Goal: Check status: Check status

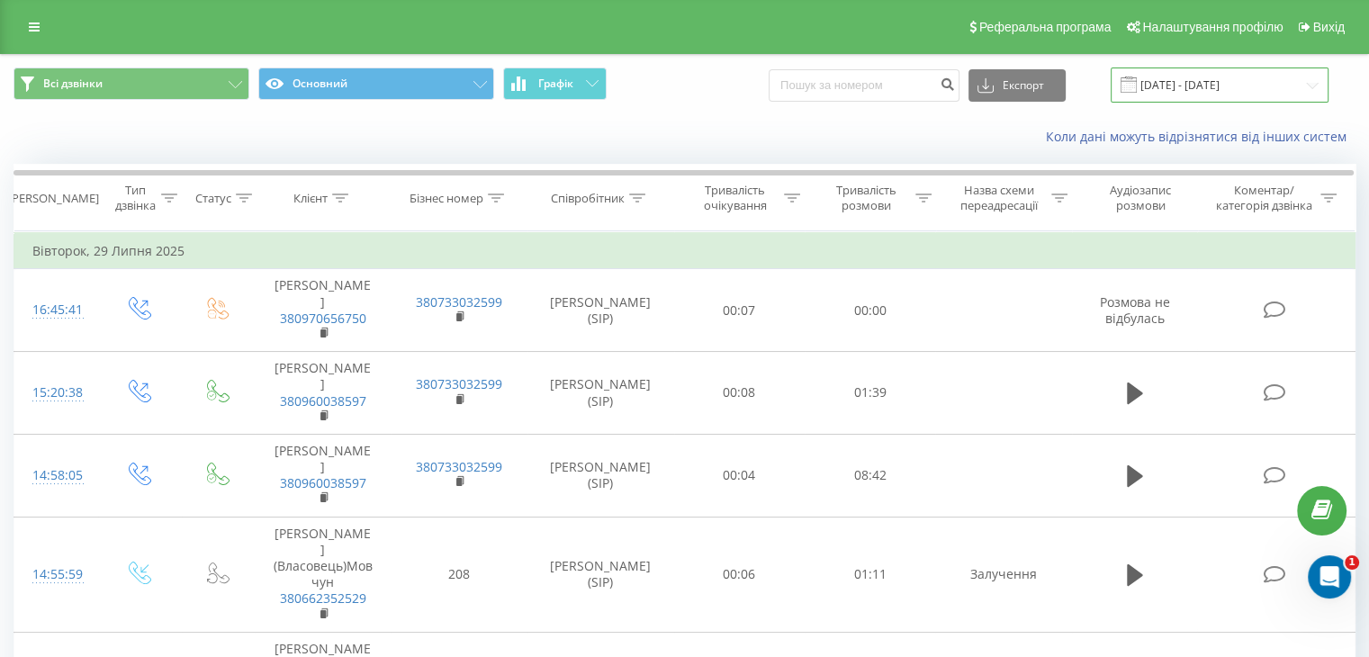
click at [1206, 85] on input "[DATE] - [DATE]" at bounding box center [1220, 84] width 218 height 35
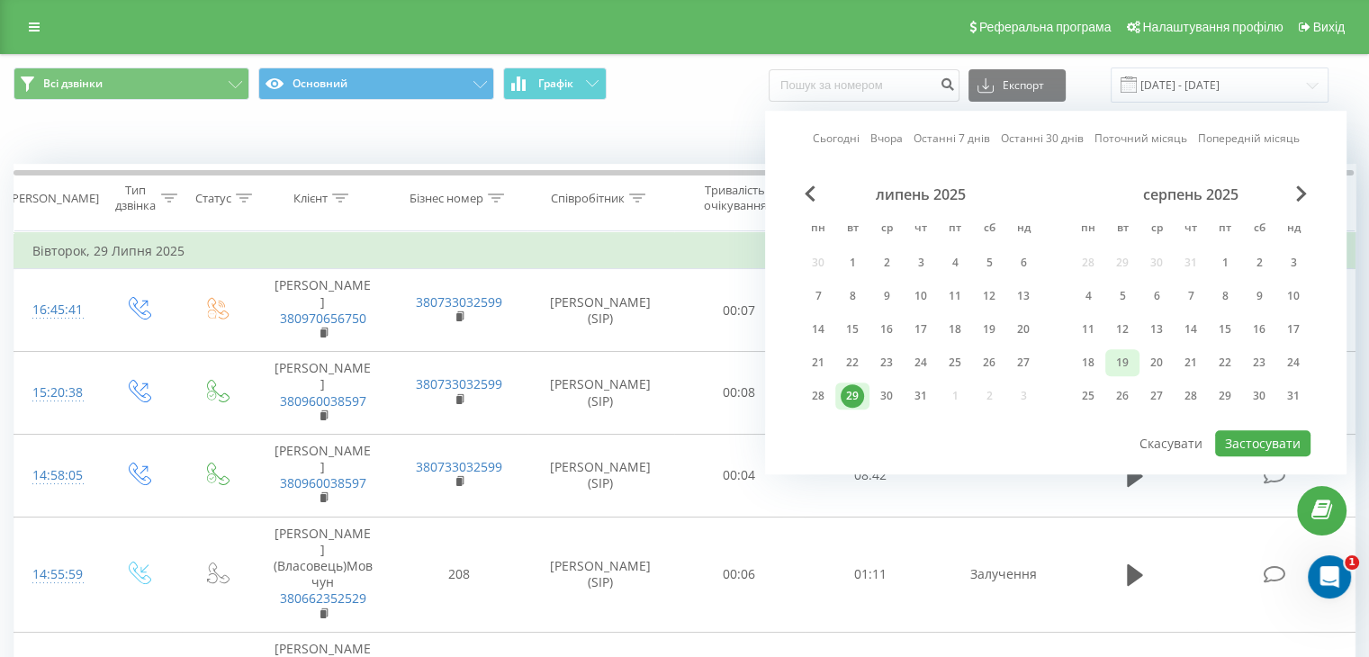
click at [1120, 358] on div "19" at bounding box center [1122, 362] width 23 height 23
click at [1274, 443] on button "Застосувати" at bounding box center [1262, 443] width 95 height 26
type input "[DATE] - [DATE]"
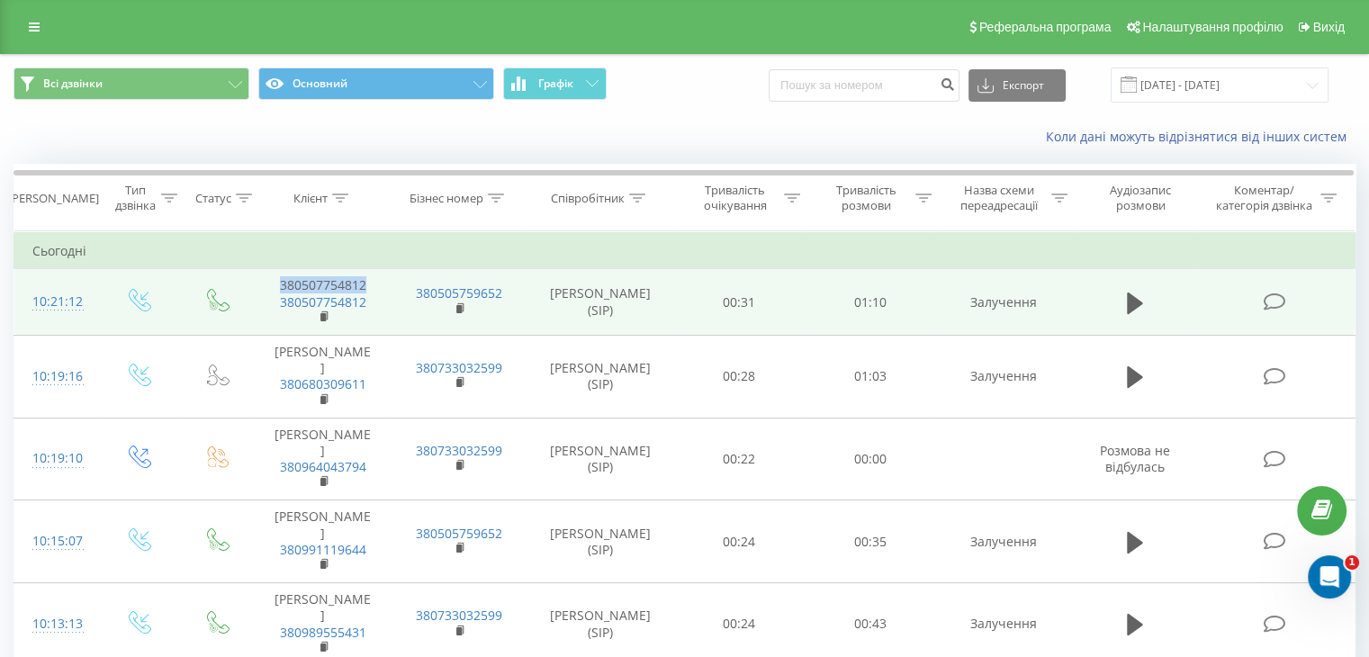
drag, startPoint x: 367, startPoint y: 279, endPoint x: 277, endPoint y: 280, distance: 90.0
click at [277, 280] on td "380507754812 380507754812" at bounding box center [323, 302] width 136 height 67
copy td "380507754812"
click at [1143, 297] on button at bounding box center [1134, 303] width 27 height 27
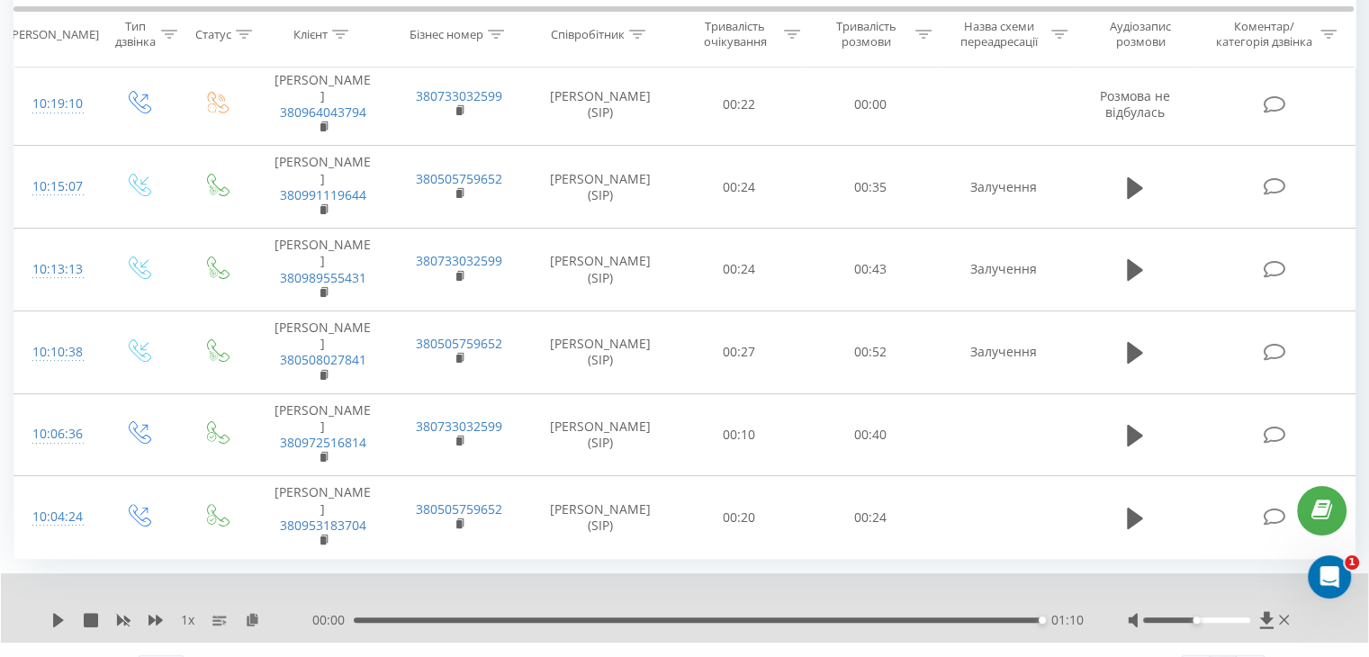
scroll to position [408, 0]
